Goal: Information Seeking & Learning: Check status

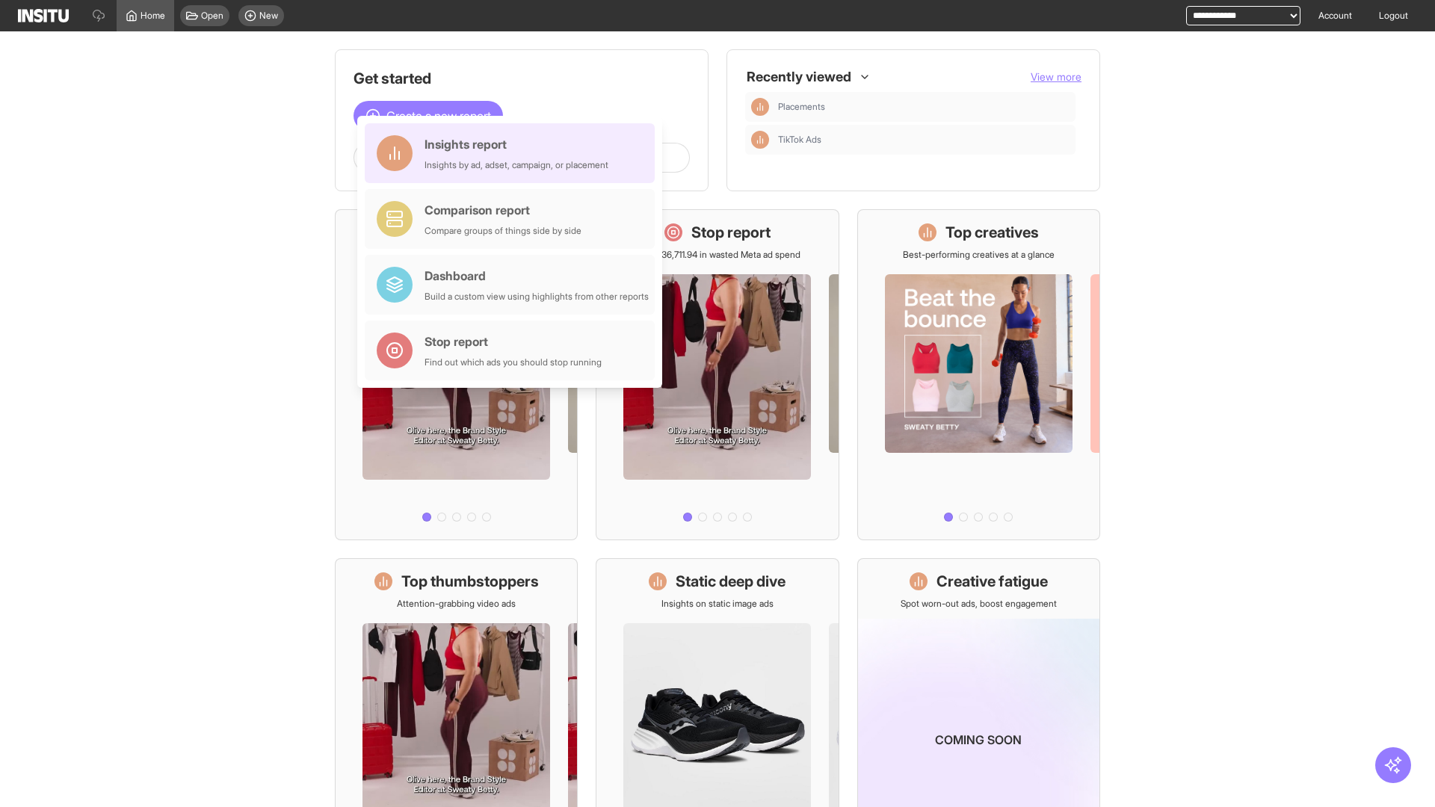
click at [514, 153] on div "Insights report Insights by ad, adset, campaign, or placement" at bounding box center [517, 153] width 184 height 36
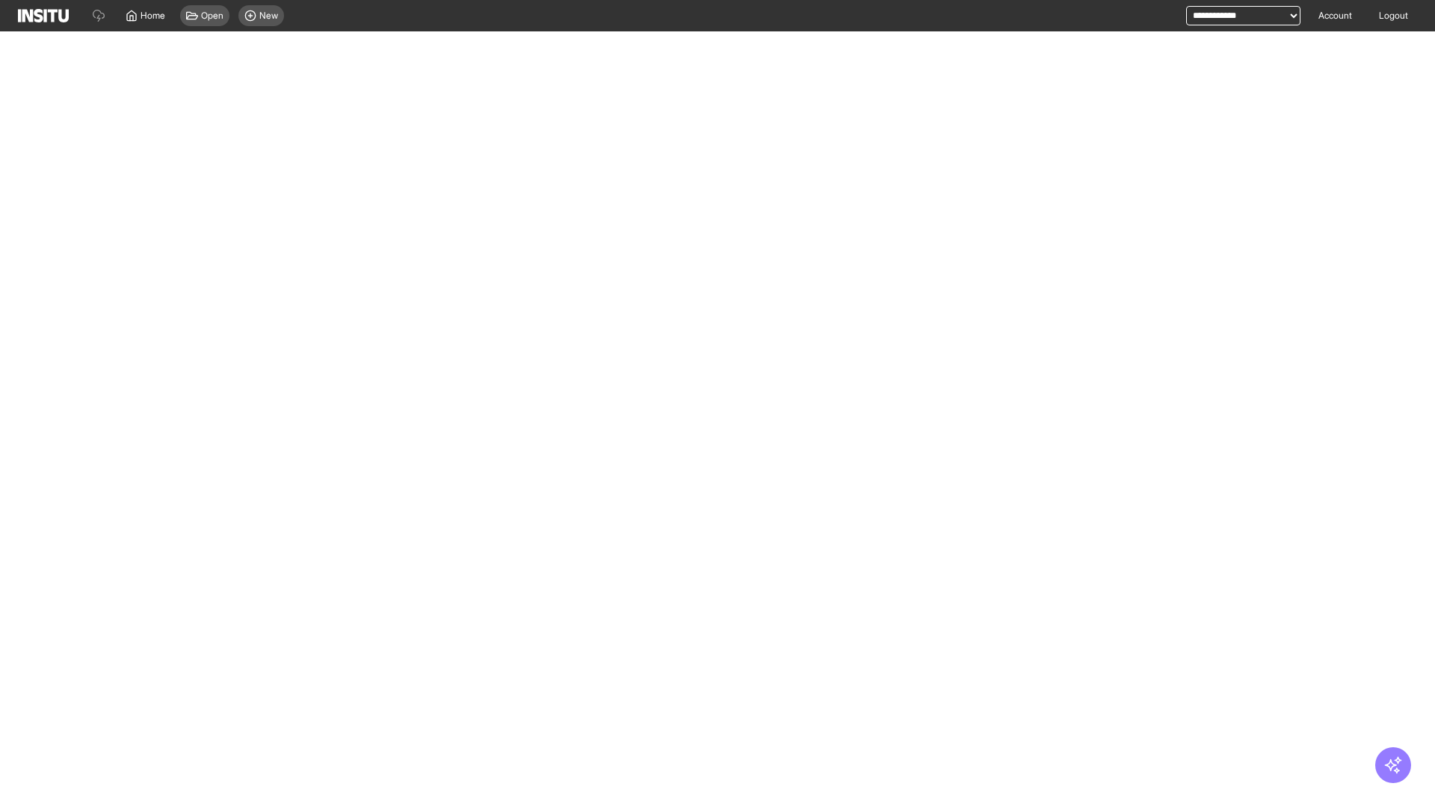
select select "**"
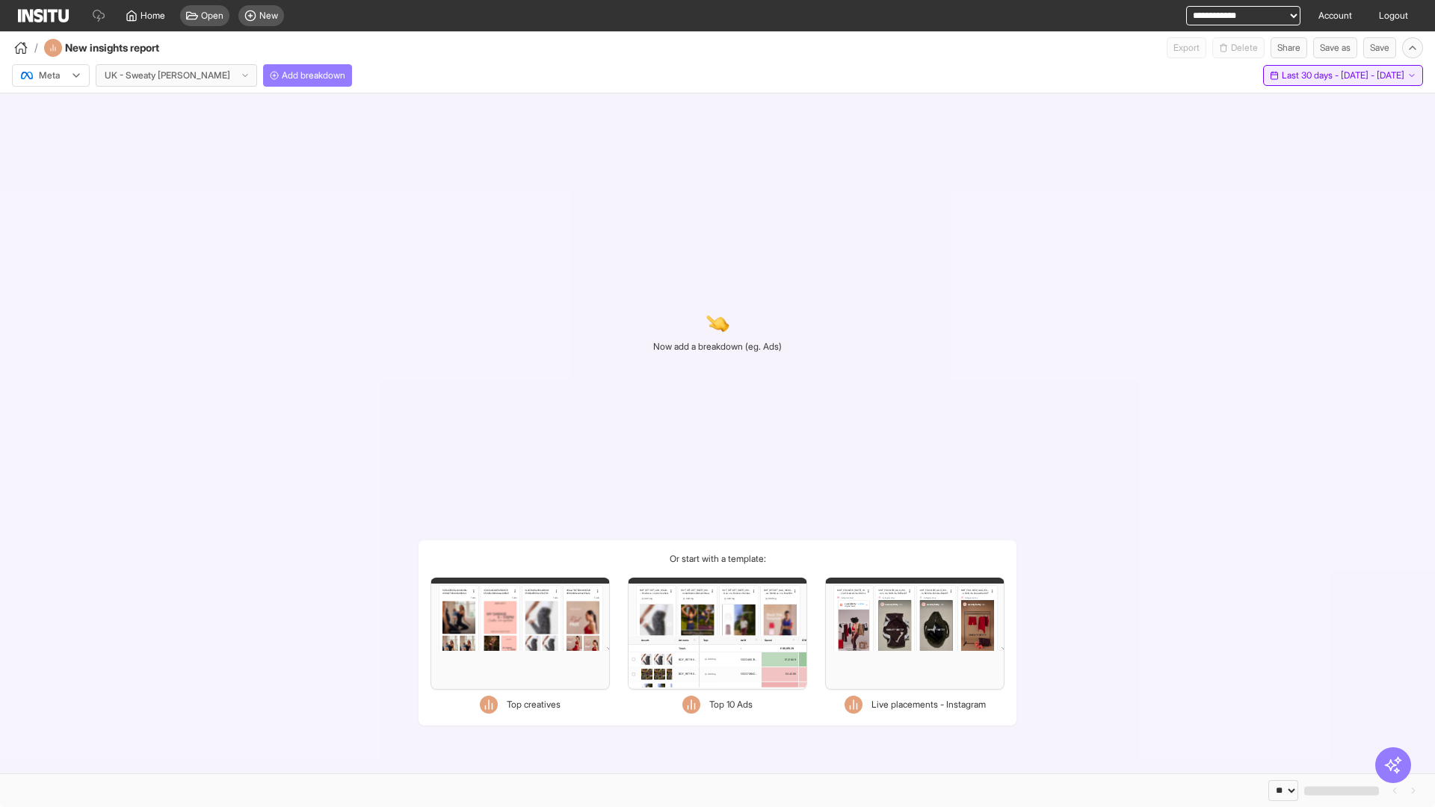
click at [1309, 75] on span "Last 30 days - [DATE] - [DATE]" at bounding box center [1343, 76] width 123 height 12
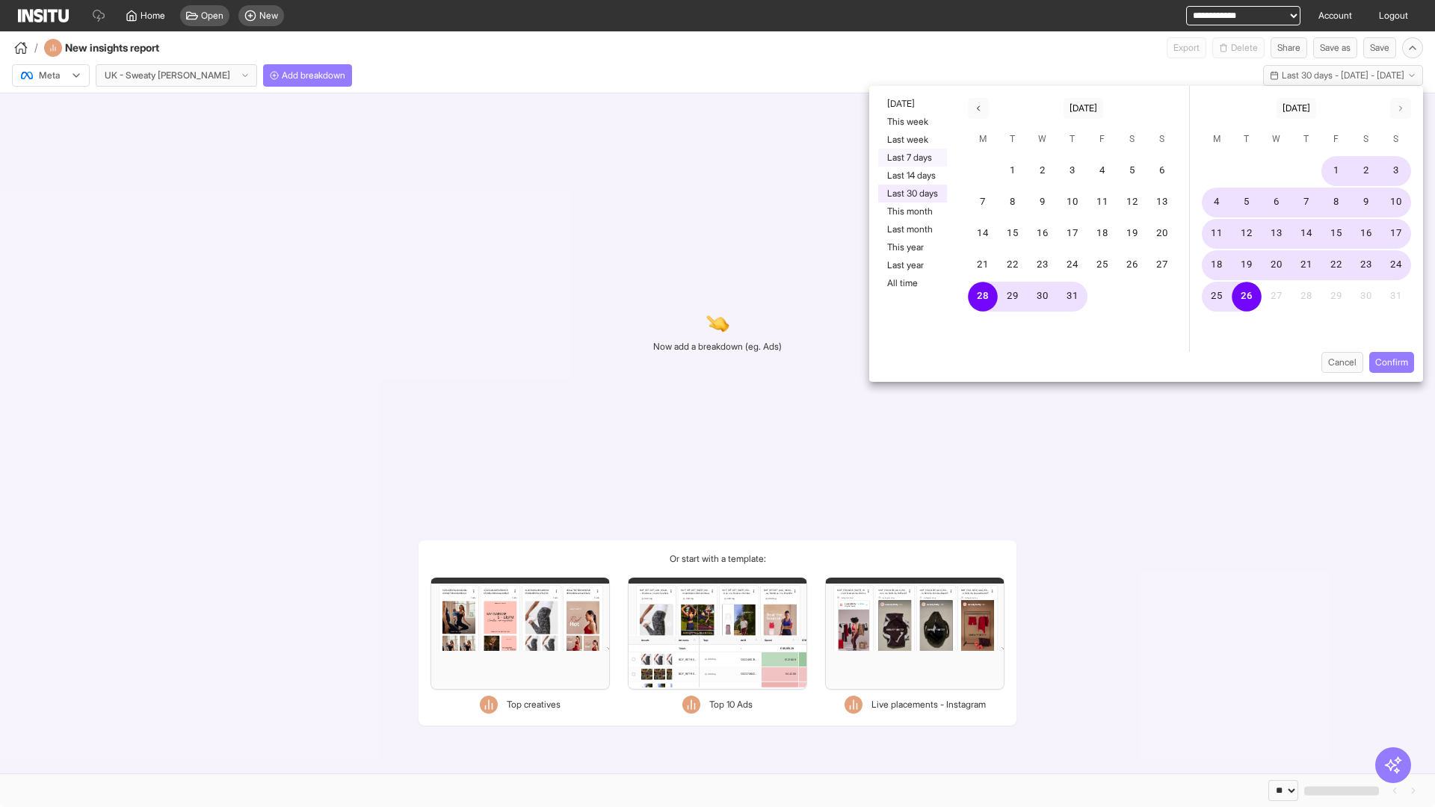
click at [911, 158] on button "Last 7 days" at bounding box center [912, 158] width 69 height 18
